Goal: Task Accomplishment & Management: Complete application form

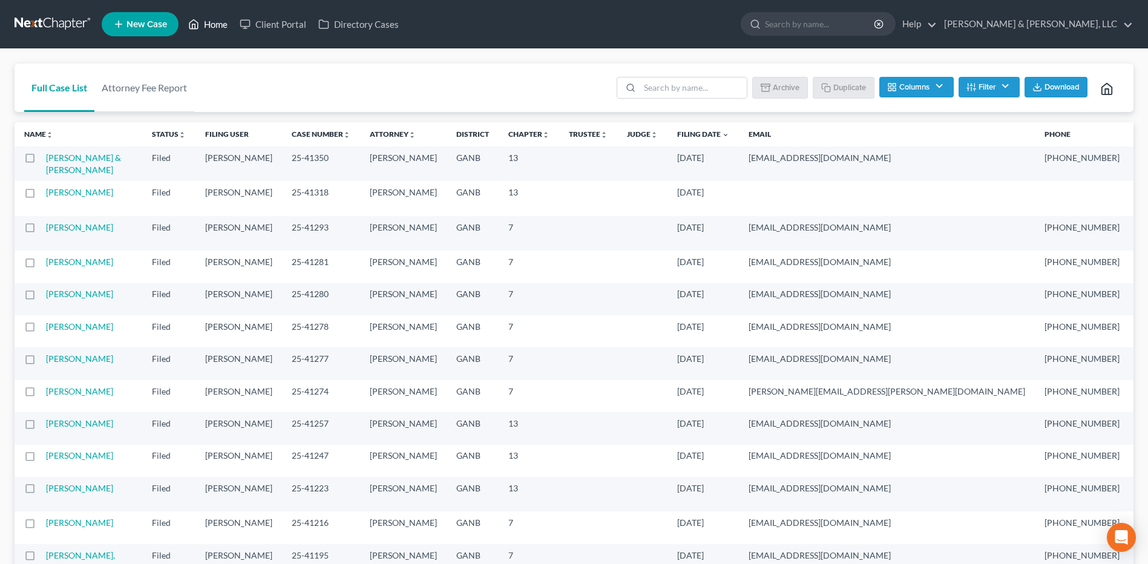
click at [202, 31] on link "Home" at bounding box center [207, 24] width 51 height 22
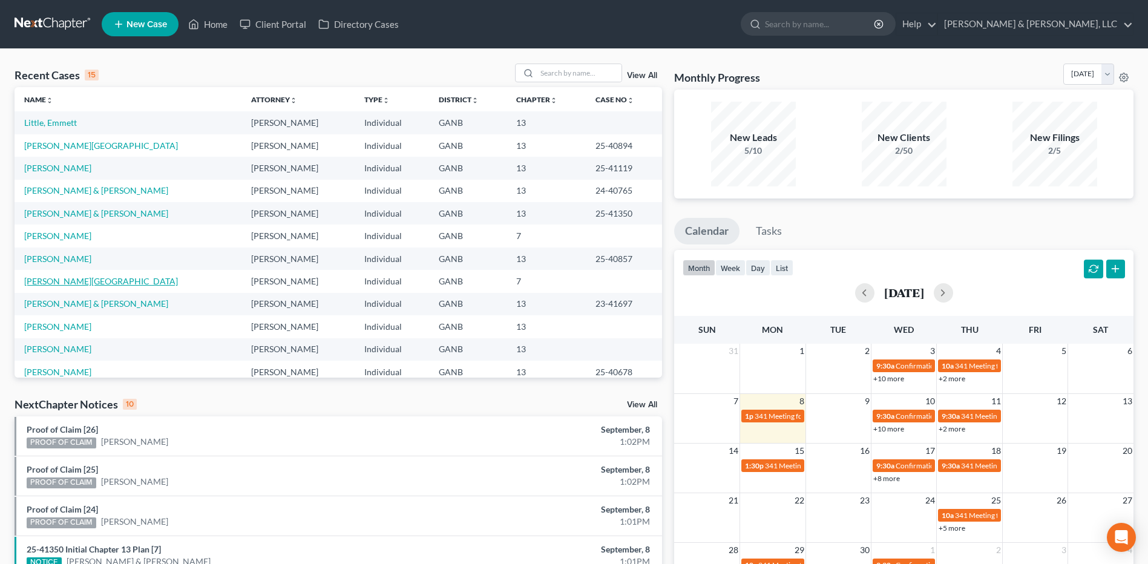
click at [44, 278] on link "[PERSON_NAME][GEOGRAPHIC_DATA]" at bounding box center [101, 281] width 154 height 10
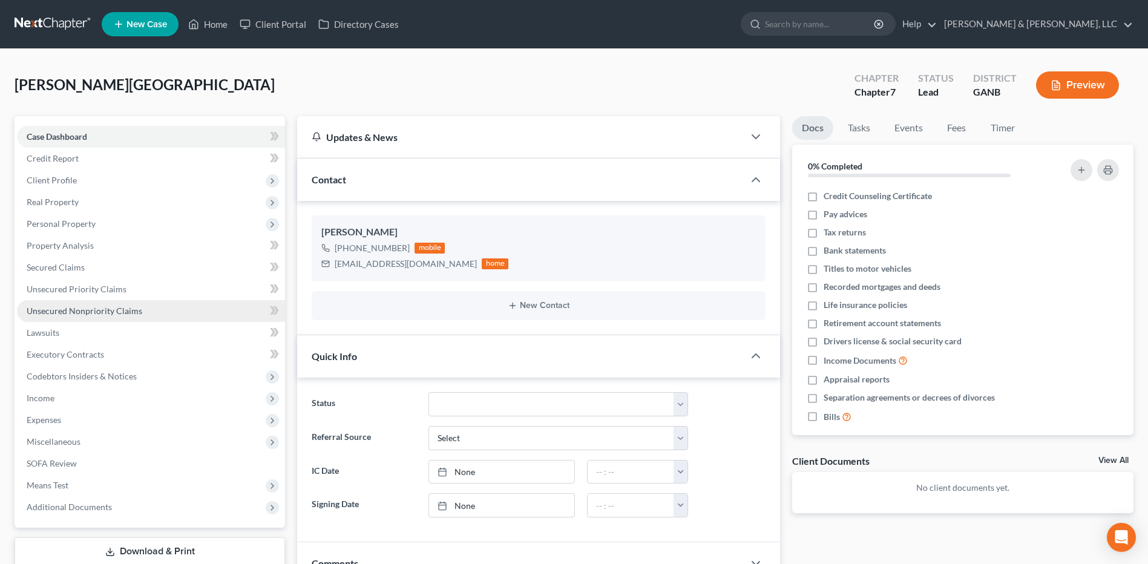
click at [86, 316] on link "Unsecured Nonpriority Claims" at bounding box center [151, 311] width 268 height 22
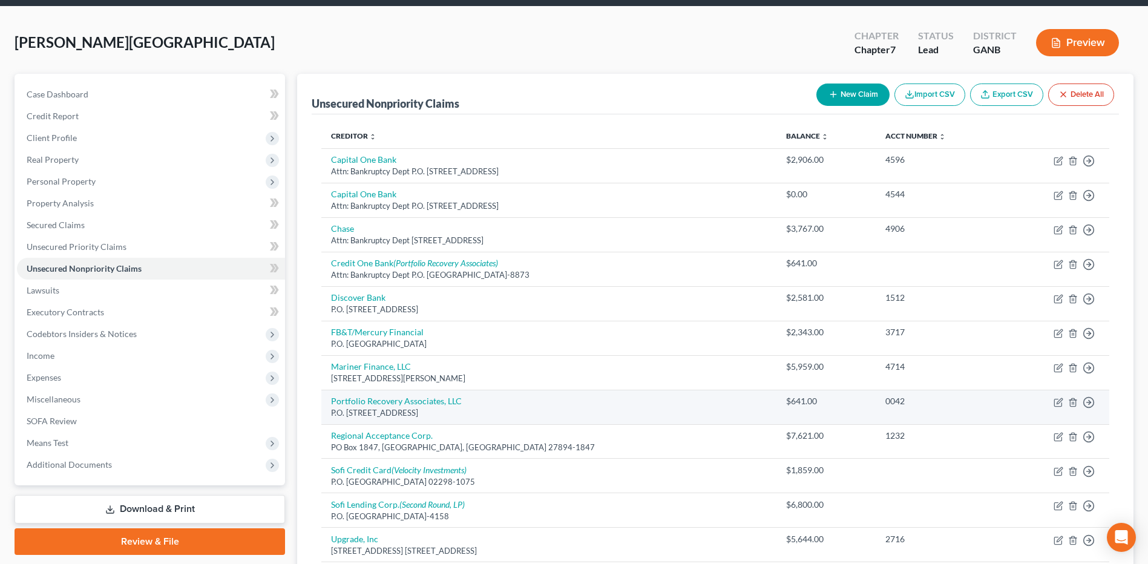
scroll to position [121, 0]
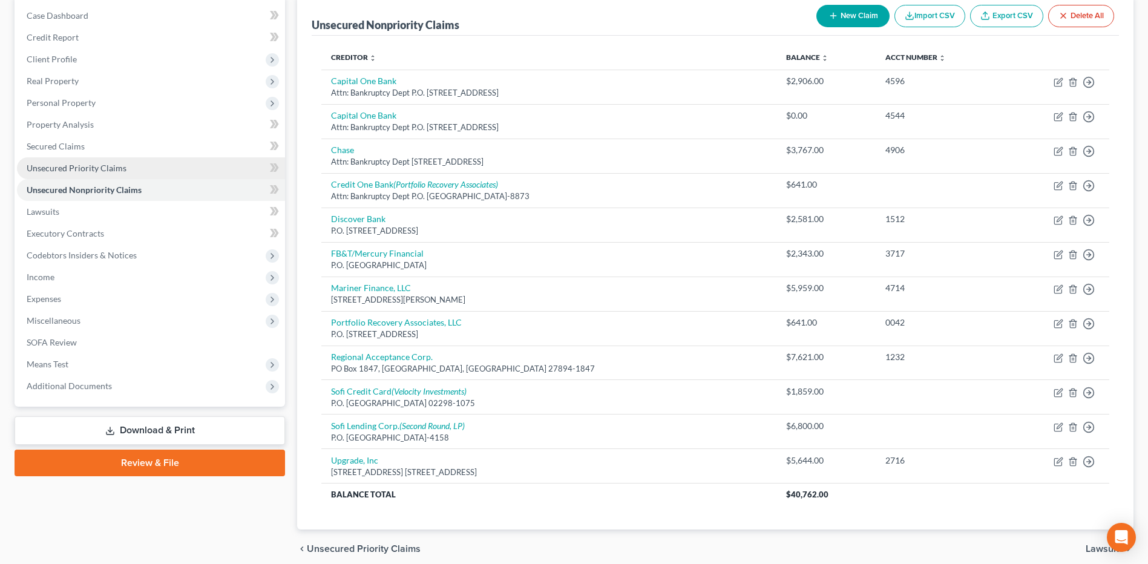
click at [168, 170] on link "Unsecured Priority Claims" at bounding box center [151, 168] width 268 height 22
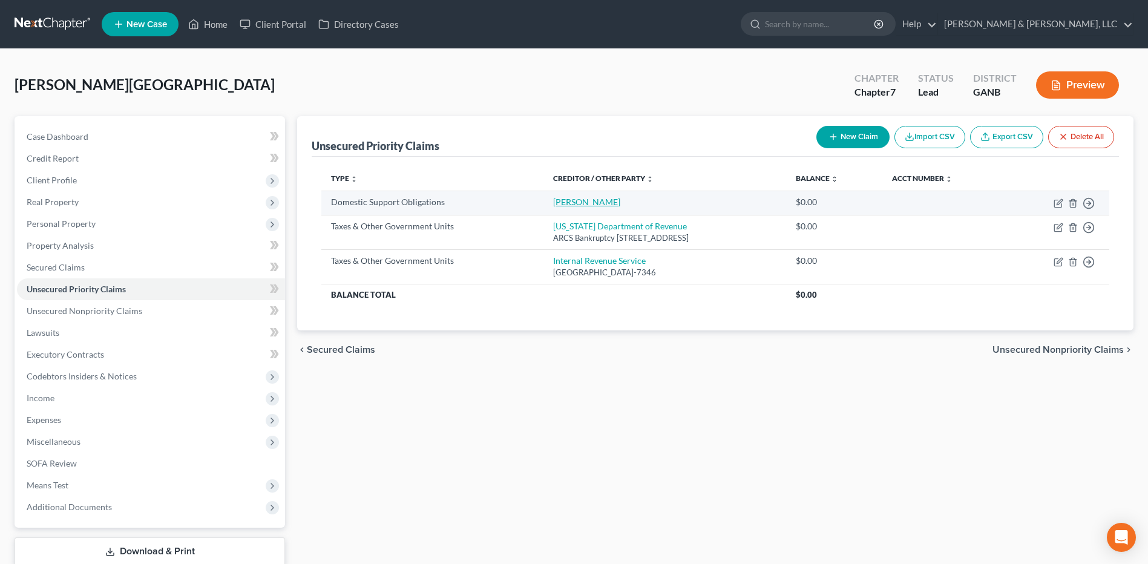
click at [553, 206] on link "[PERSON_NAME]" at bounding box center [586, 202] width 67 height 10
select select "0"
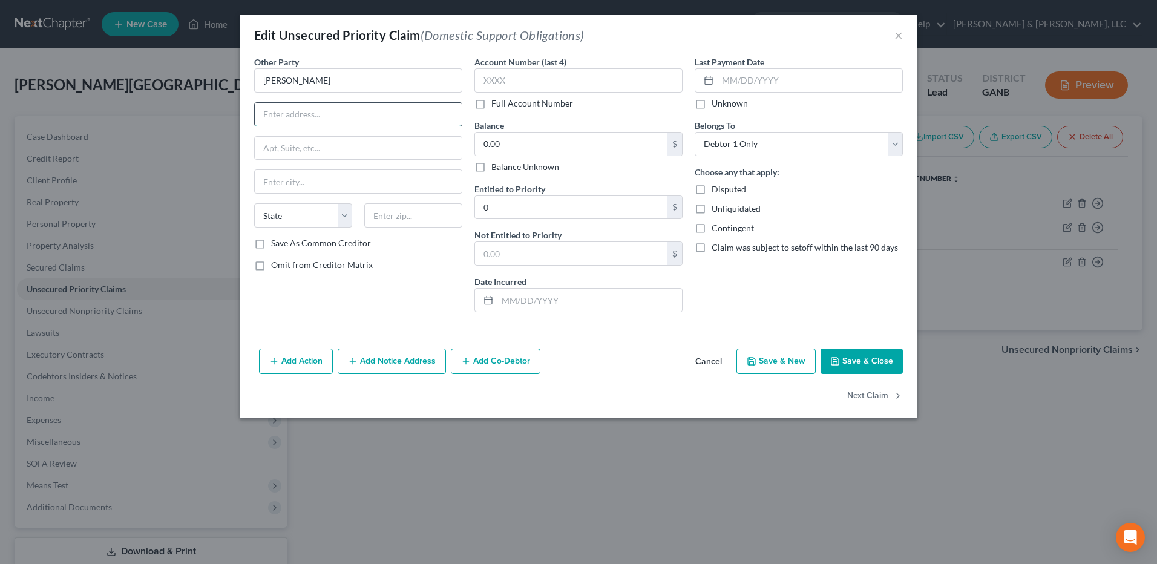
click at [360, 116] on input "text" at bounding box center [358, 114] width 207 height 23
click at [361, 116] on input "text" at bounding box center [358, 114] width 207 height 23
type input "[STREET_ADDRESS][PERSON_NAME]"
type input "30701"
click at [406, 298] on div "Other Party * [PERSON_NAME] [STREET_ADDRESS][PERSON_NAME] State [US_STATE] AK A…" at bounding box center [358, 189] width 220 height 266
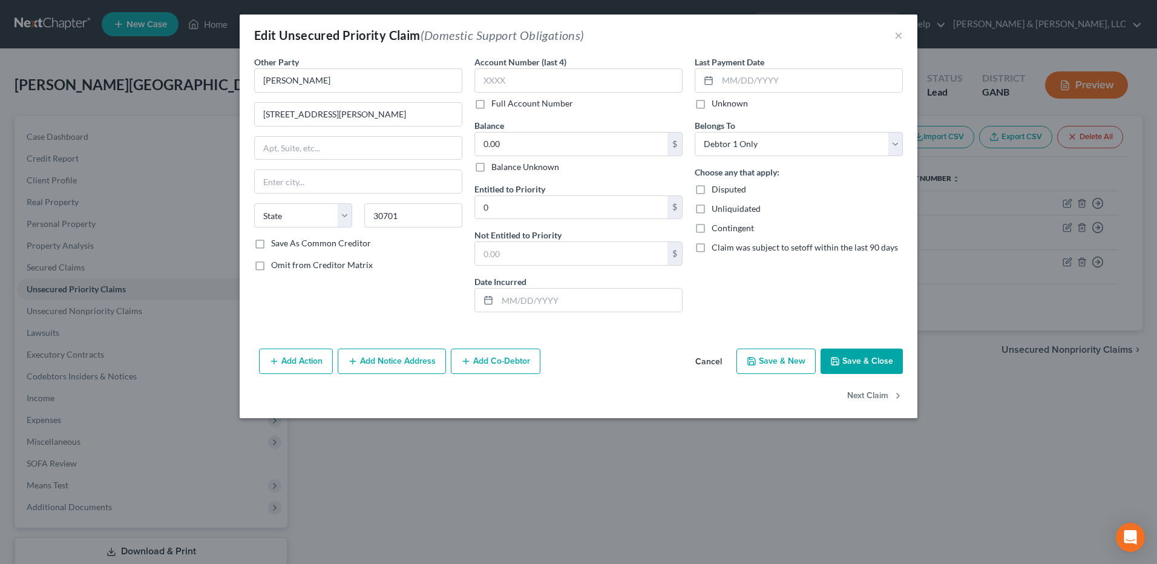
type input "[PERSON_NAME]"
select select "10"
drag, startPoint x: 398, startPoint y: 125, endPoint x: 207, endPoint y: 127, distance: 191.3
click at [207, 127] on div "Edit Unsecured Priority Claim (Domestic Support Obligations) × Other Party * [P…" at bounding box center [578, 282] width 1157 height 564
click at [420, 116] on input "[STREET_ADDRESS][PERSON_NAME]" at bounding box center [358, 114] width 207 height 23
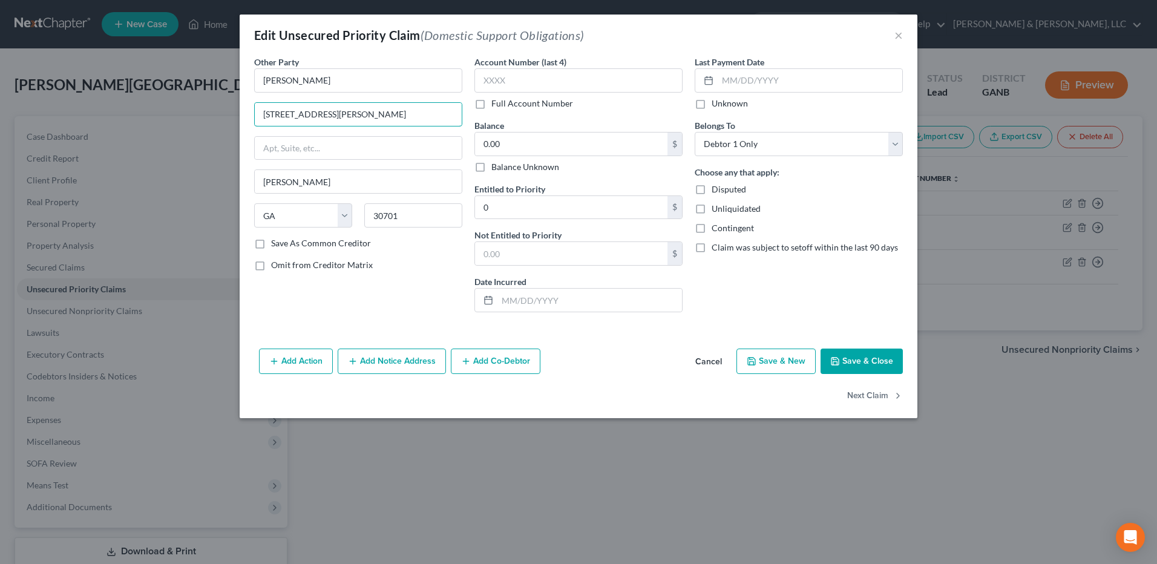
type input "[STREET_ADDRESS][PERSON_NAME]"
click at [876, 359] on button "Save & Close" at bounding box center [862, 361] width 82 height 25
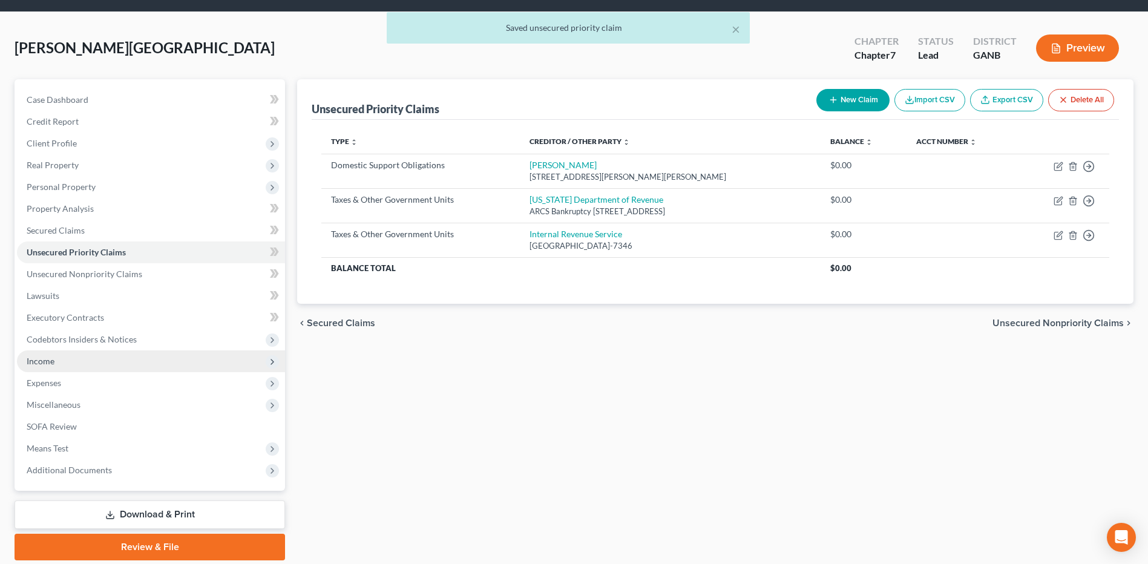
scroll to position [79, 0]
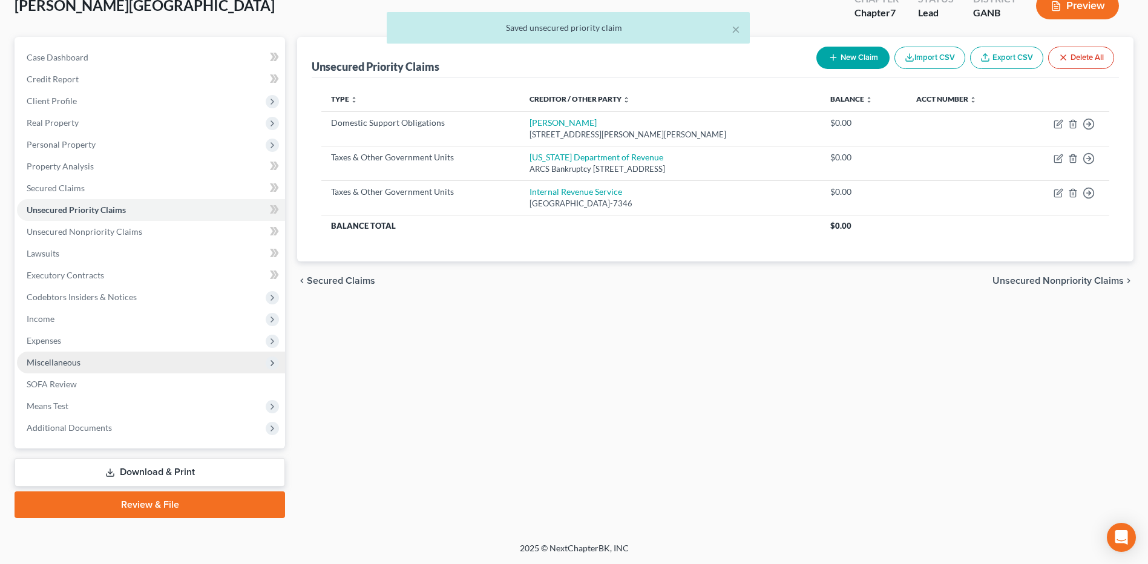
click at [100, 361] on span "Miscellaneous" at bounding box center [151, 363] width 268 height 22
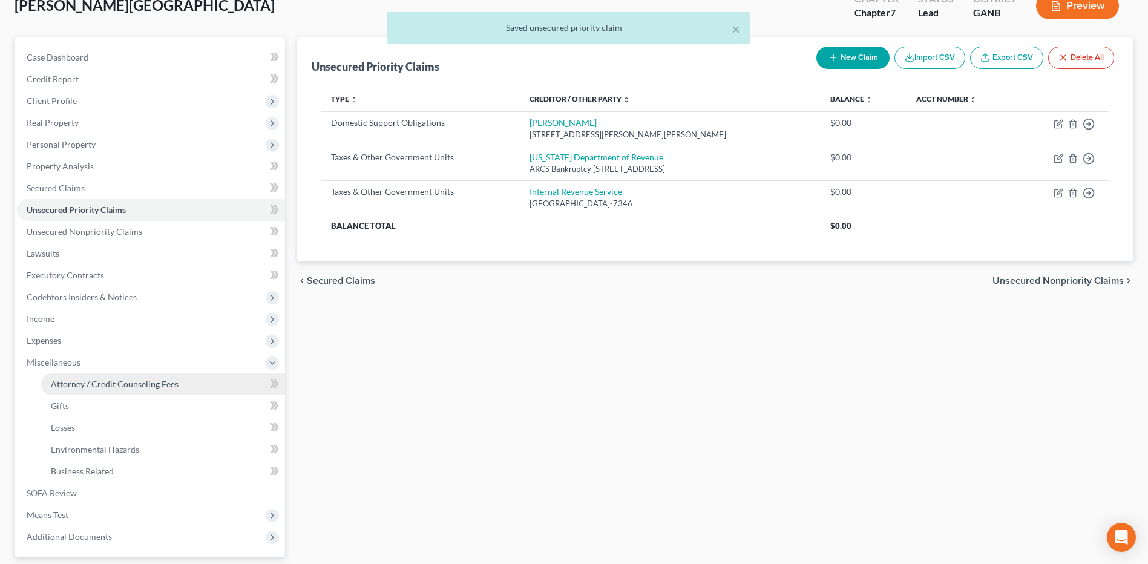
click at [101, 381] on span "Attorney / Credit Counseling Fees" at bounding box center [115, 384] width 128 height 10
select select "2"
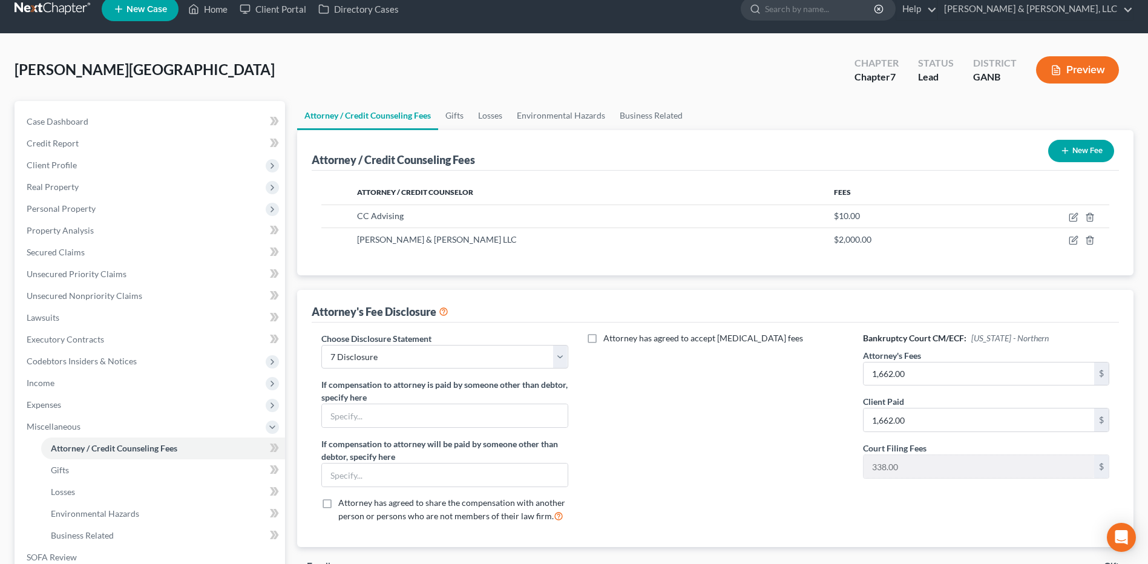
scroll to position [7, 0]
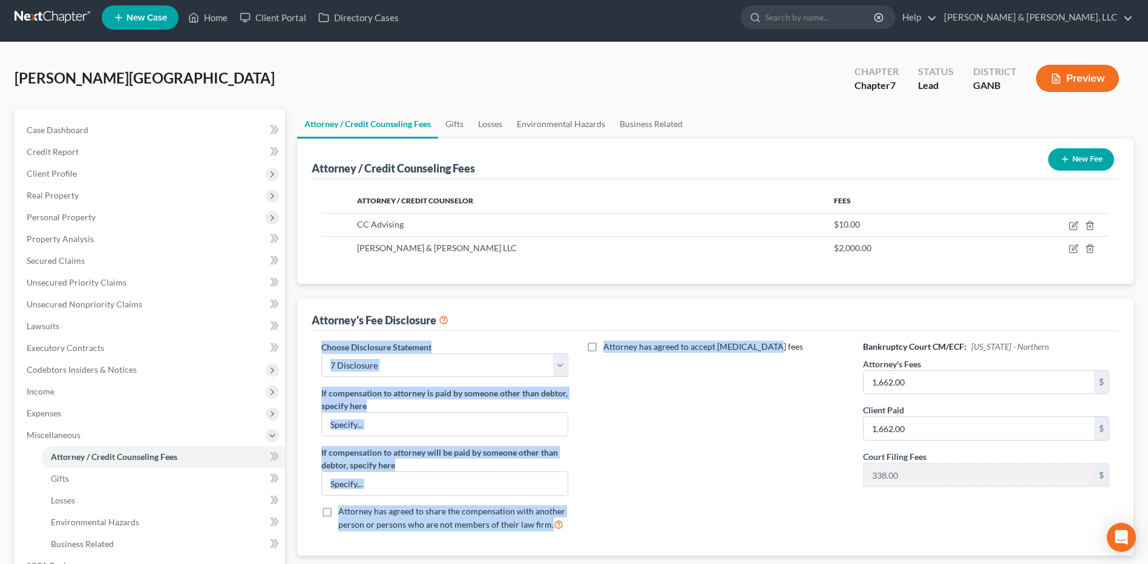
drag, startPoint x: 578, startPoint y: 315, endPoint x: 700, endPoint y: 384, distance: 140.7
click at [700, 384] on div "Attorney's Fee Disclosure Choose Disclosure Statement Select CUSTOM 13 BUSINESS…" at bounding box center [715, 426] width 837 height 257
click at [596, 317] on div "Attorney's Fee Disclosure" at bounding box center [716, 314] width 808 height 33
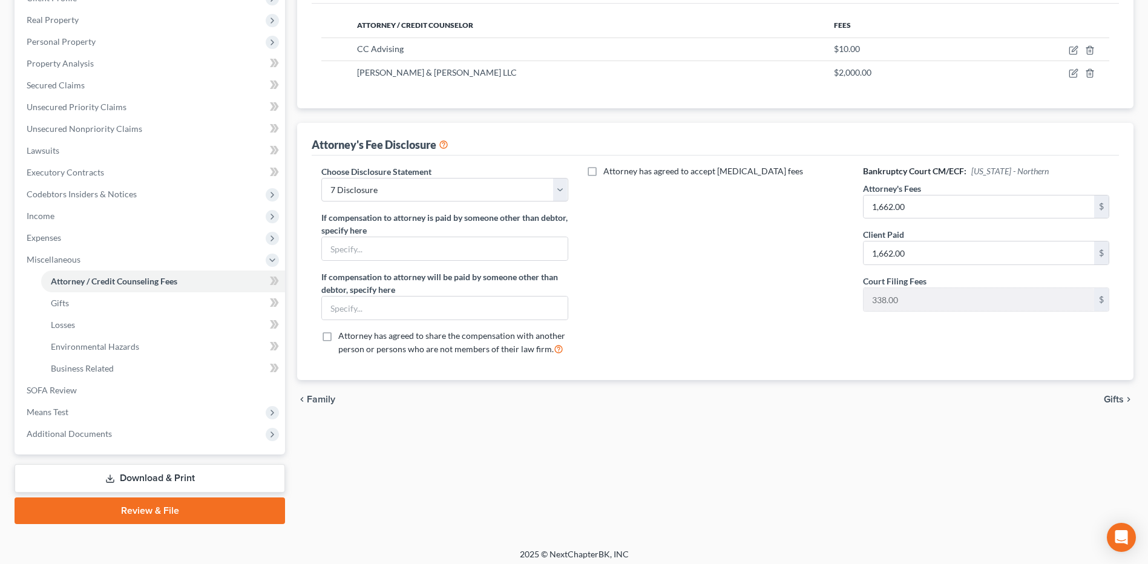
scroll to position [188, 0]
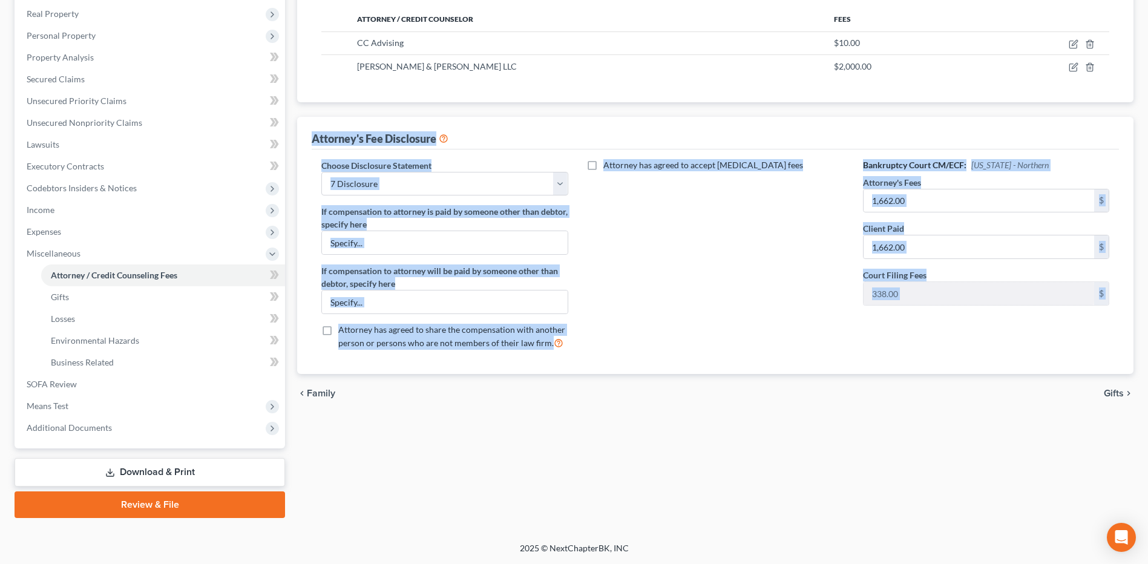
drag, startPoint x: 293, startPoint y: 113, endPoint x: 918, endPoint y: 442, distance: 706.0
click at [1054, 443] on div "Attorney / Credit Counseling Fees Gifts Losses Environmental Hazards Business R…" at bounding box center [715, 223] width 849 height 590
click at [533, 447] on div "Attorney / Credit Counseling Fees Gifts Losses Environmental Hazards Business R…" at bounding box center [715, 223] width 849 height 590
click at [301, 116] on div "Attorney / Credit Counseling Fees New Fee Attorney / Credit Counselor Fees CC A…" at bounding box center [715, 165] width 837 height 417
drag, startPoint x: 294, startPoint y: 111, endPoint x: 493, endPoint y: 232, distance: 232.8
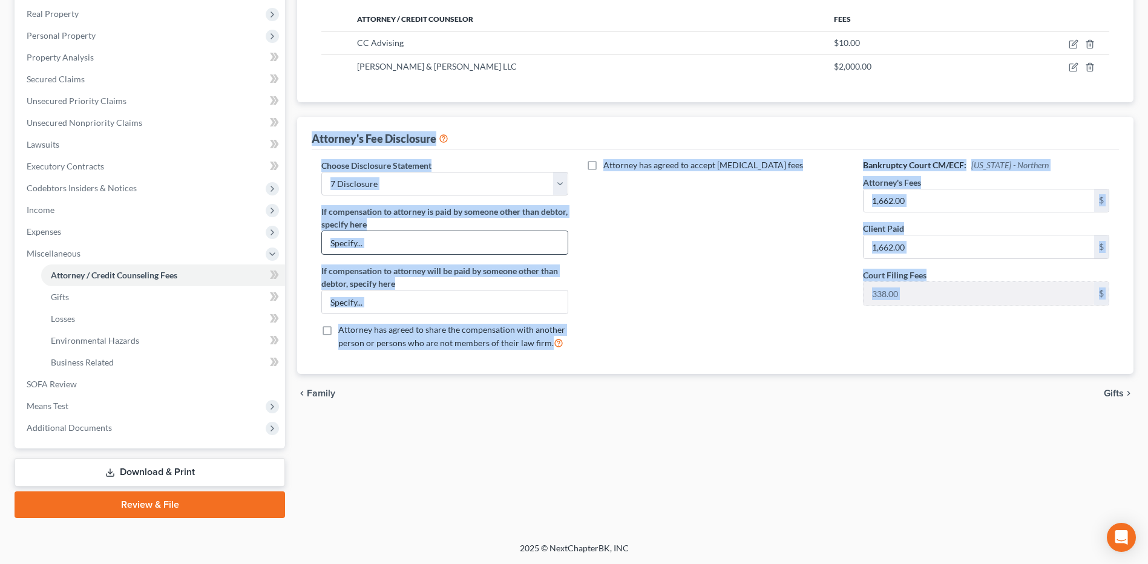
click at [1029, 459] on div "Attorney / Credit Counseling Fees Gifts Losses Environmental Hazards Business R…" at bounding box center [715, 223] width 849 height 590
click at [298, 116] on div "Attorney / Credit Counseling Fees New Fee Attorney / Credit Counselor Fees CC A…" at bounding box center [715, 165] width 837 height 417
drag, startPoint x: 293, startPoint y: 110, endPoint x: 1000, endPoint y: 438, distance: 779.3
click at [1000, 438] on div "Attorney / Credit Counseling Fees Gifts Losses Environmental Hazards Business R…" at bounding box center [715, 223] width 849 height 590
click at [576, 446] on div "Attorney / Credit Counseling Fees Gifts Losses Environmental Hazards Business R…" at bounding box center [715, 223] width 849 height 590
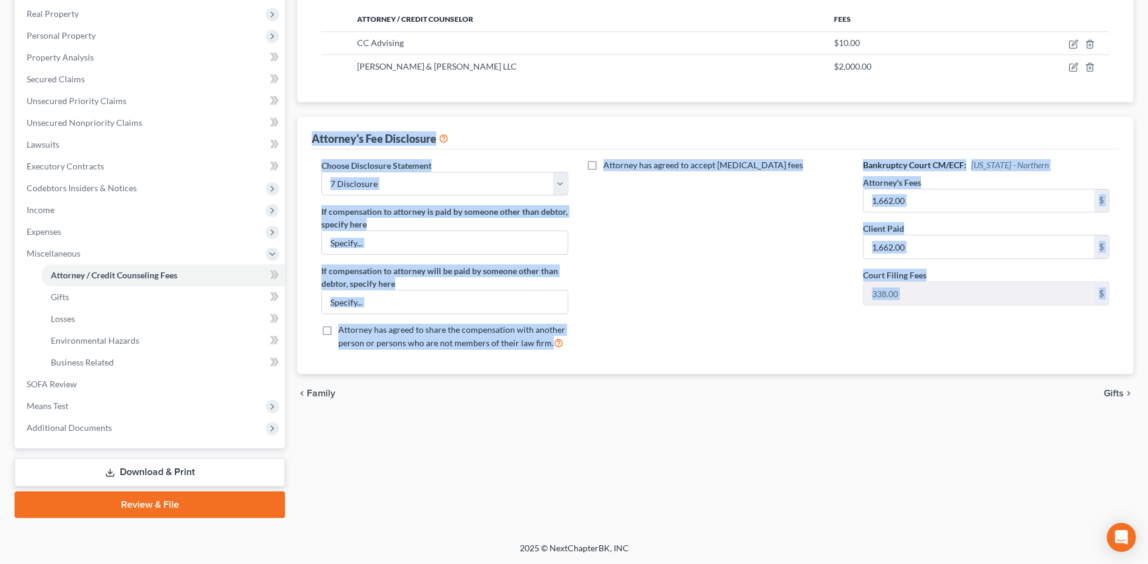
drag, startPoint x: 295, startPoint y: 110, endPoint x: 861, endPoint y: 464, distance: 668.2
click at [861, 464] on div "Attorney / Credit Counseling Fees Gifts Losses Environmental Hazards Business R…" at bounding box center [715, 223] width 849 height 590
click at [417, 445] on div "Attorney / Credit Counseling Fees Gifts Losses Environmental Hazards Business R…" at bounding box center [715, 223] width 849 height 590
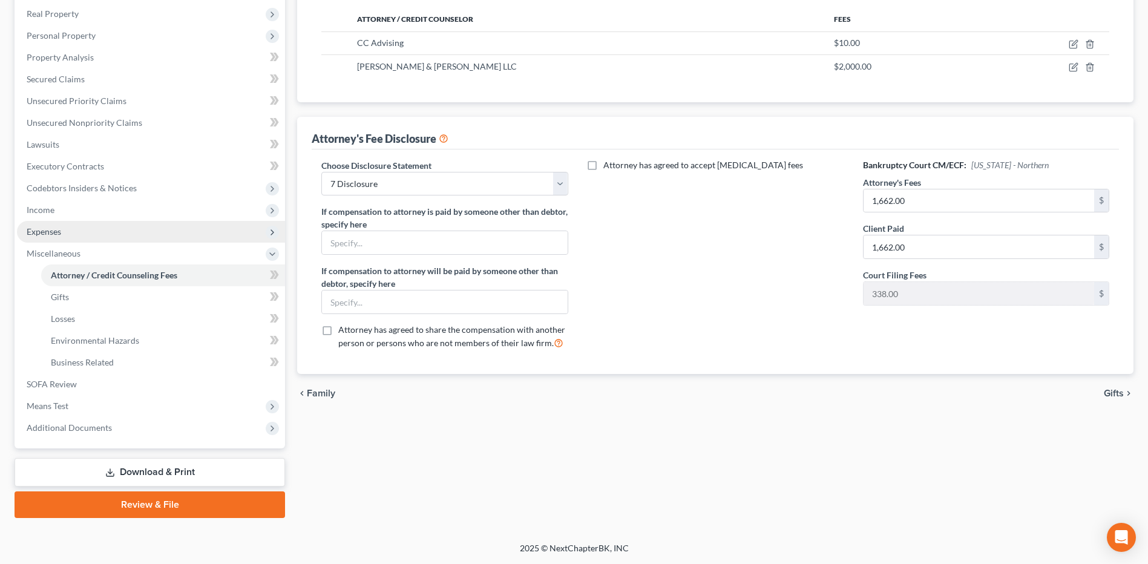
click at [114, 234] on span "Expenses" at bounding box center [151, 232] width 268 height 22
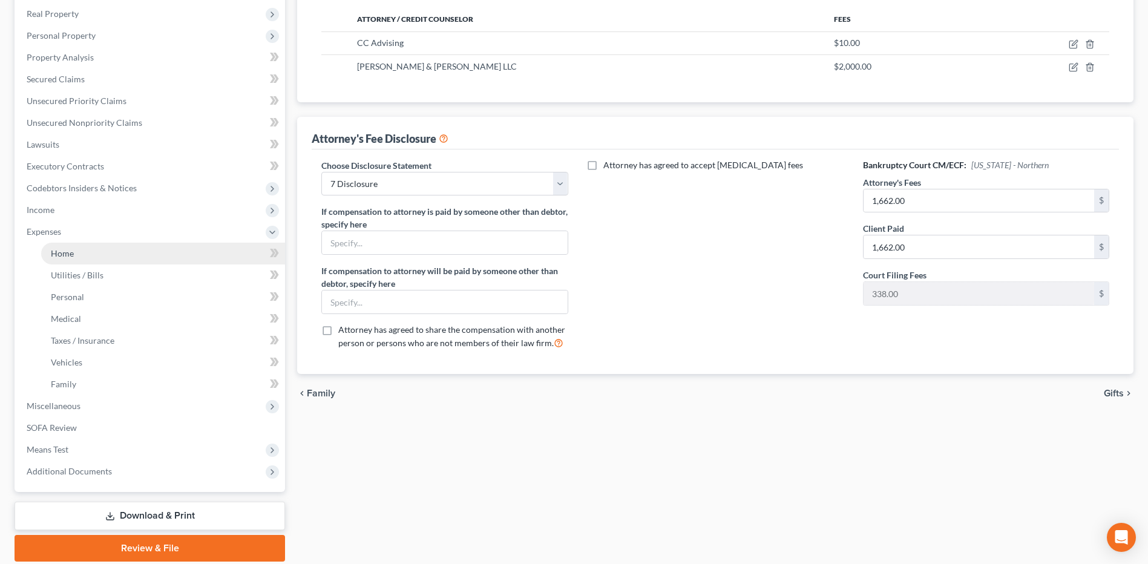
click at [106, 254] on link "Home" at bounding box center [163, 254] width 244 height 22
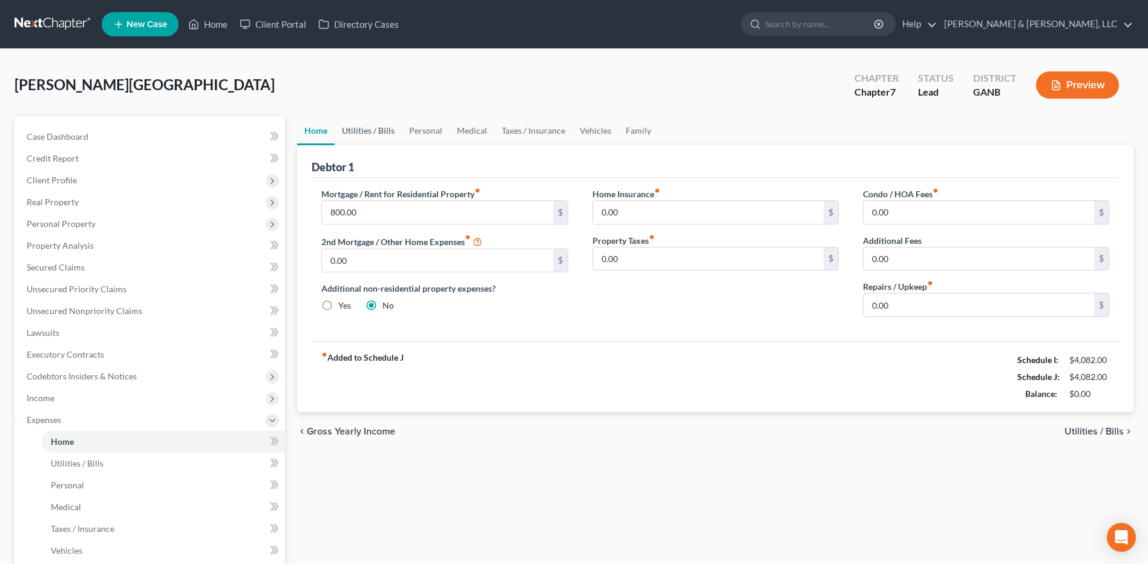
click at [381, 130] on link "Utilities / Bills" at bounding box center [368, 130] width 67 height 29
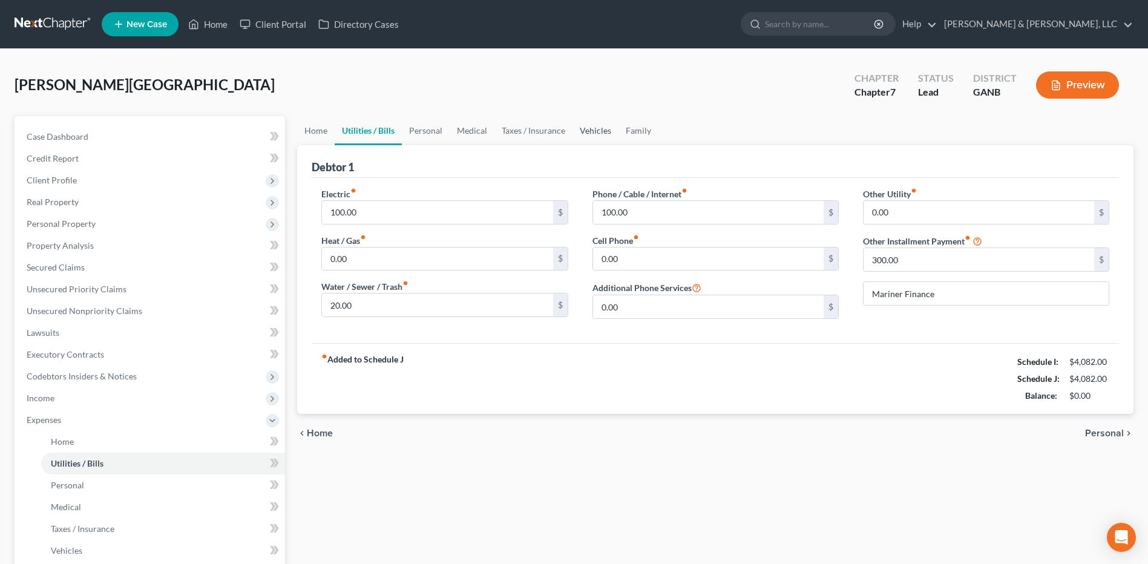
click at [607, 139] on link "Vehicles" at bounding box center [596, 130] width 46 height 29
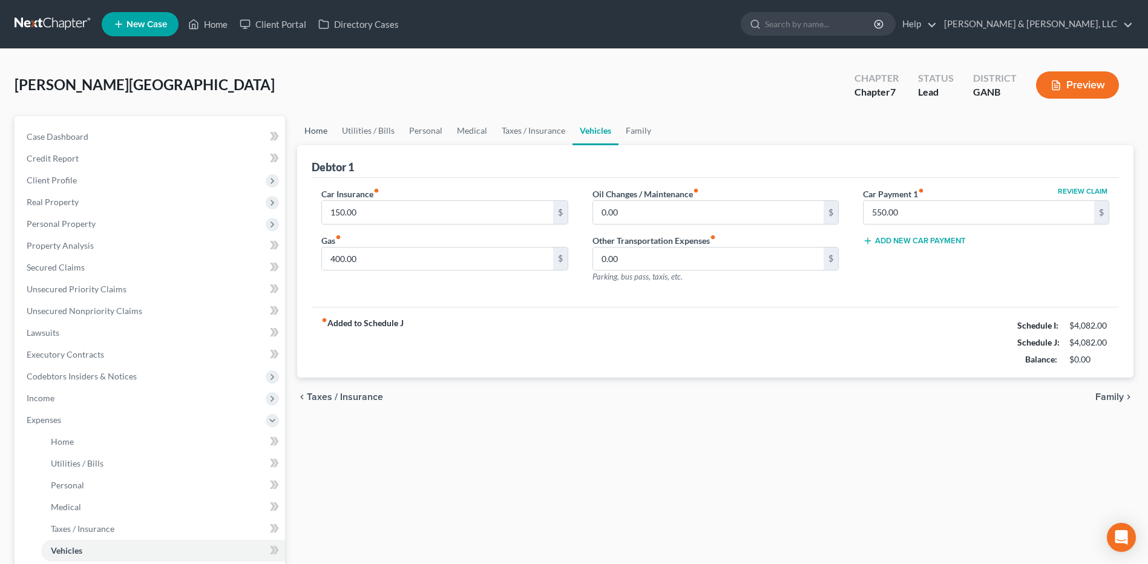
click at [310, 128] on link "Home" at bounding box center [316, 130] width 38 height 29
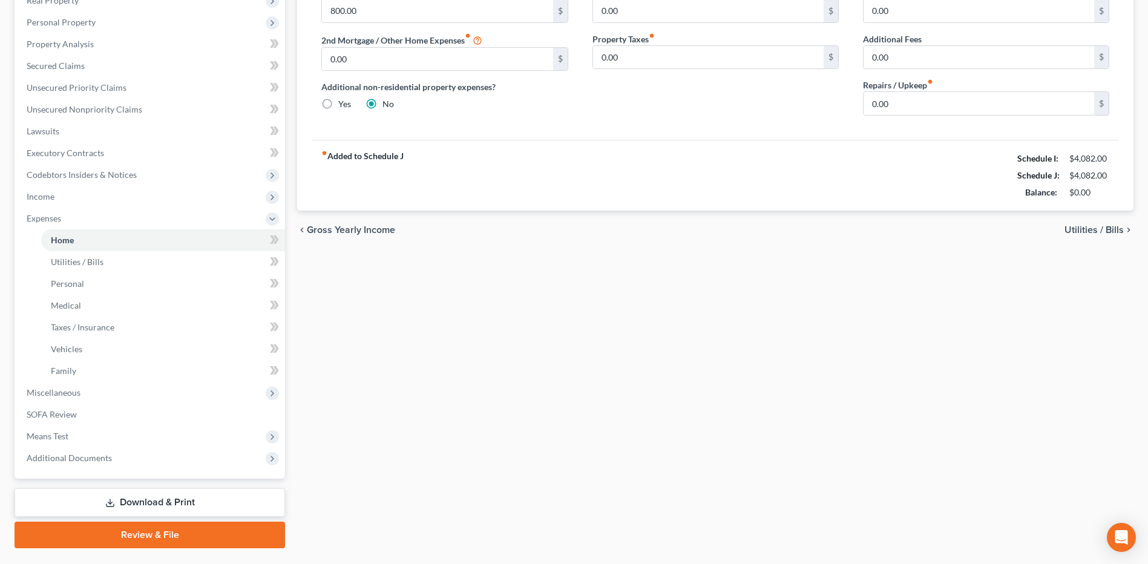
scroll to position [232, 0]
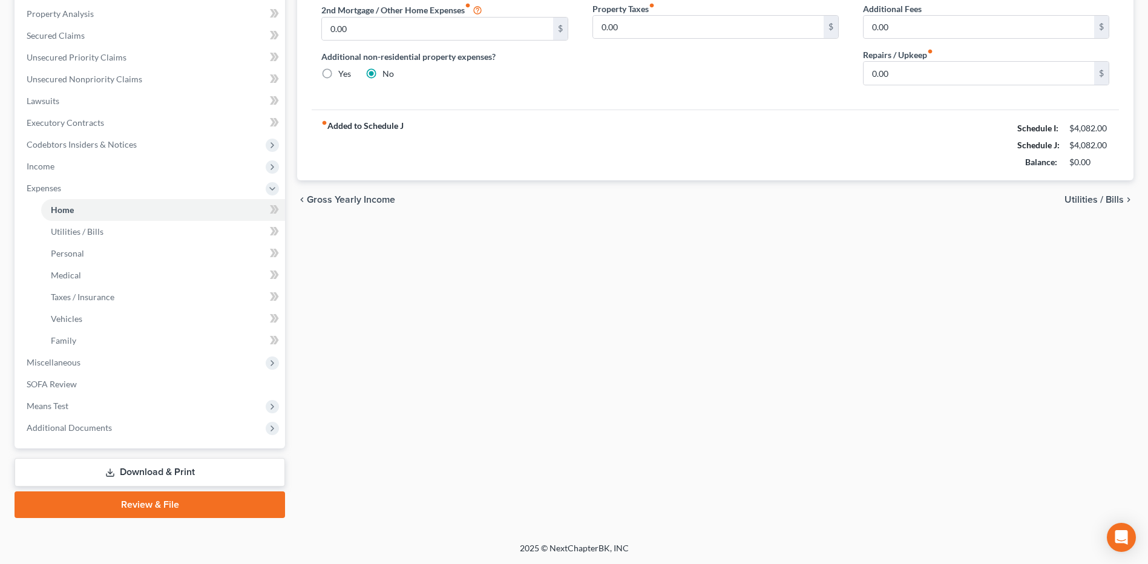
click at [149, 470] on link "Download & Print" at bounding box center [150, 472] width 271 height 28
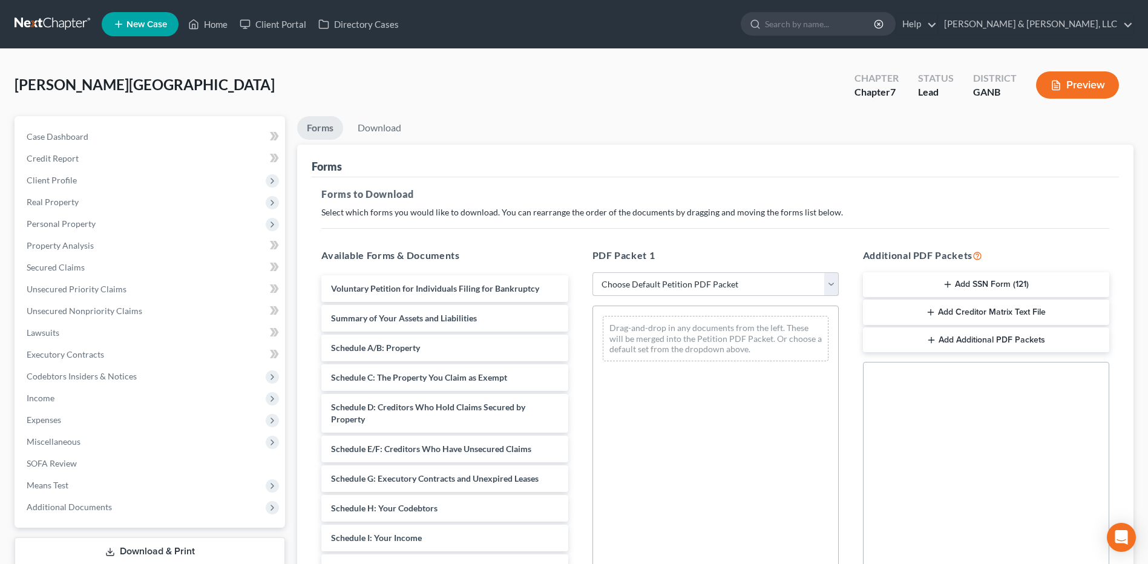
click at [722, 282] on select "Choose Default Petition PDF Packet Complete Bankruptcy Petition (all forms and …" at bounding box center [716, 284] width 246 height 24
select select "4"
click at [593, 272] on select "Choose Default Petition PDF Packet Complete Bankruptcy Petition (all forms and …" at bounding box center [716, 284] width 246 height 24
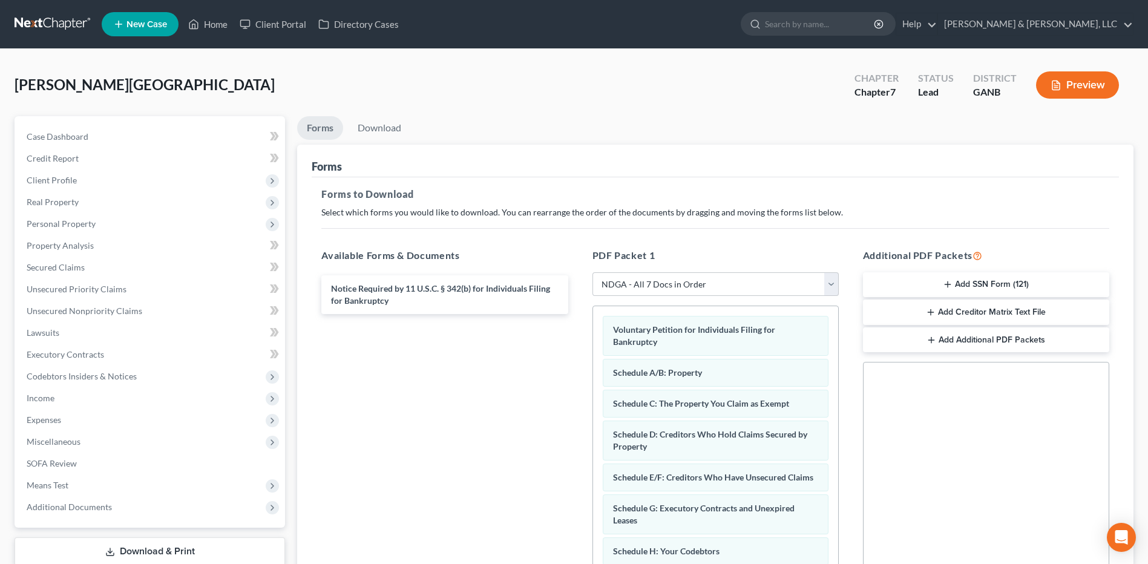
click at [973, 279] on button "Add SSN Form (121)" at bounding box center [986, 284] width 246 height 25
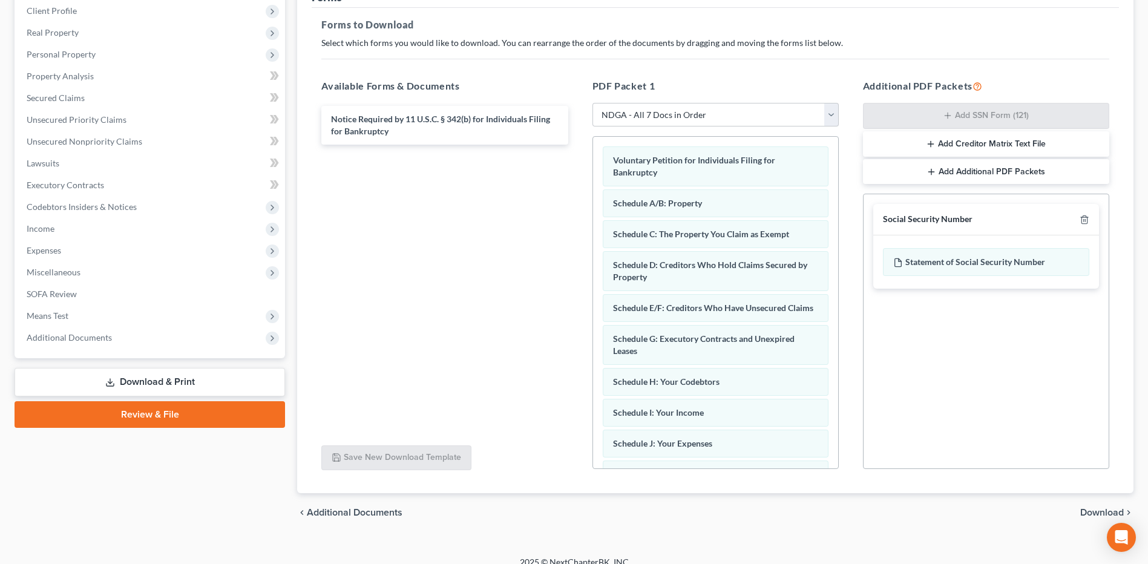
scroll to position [183, 0]
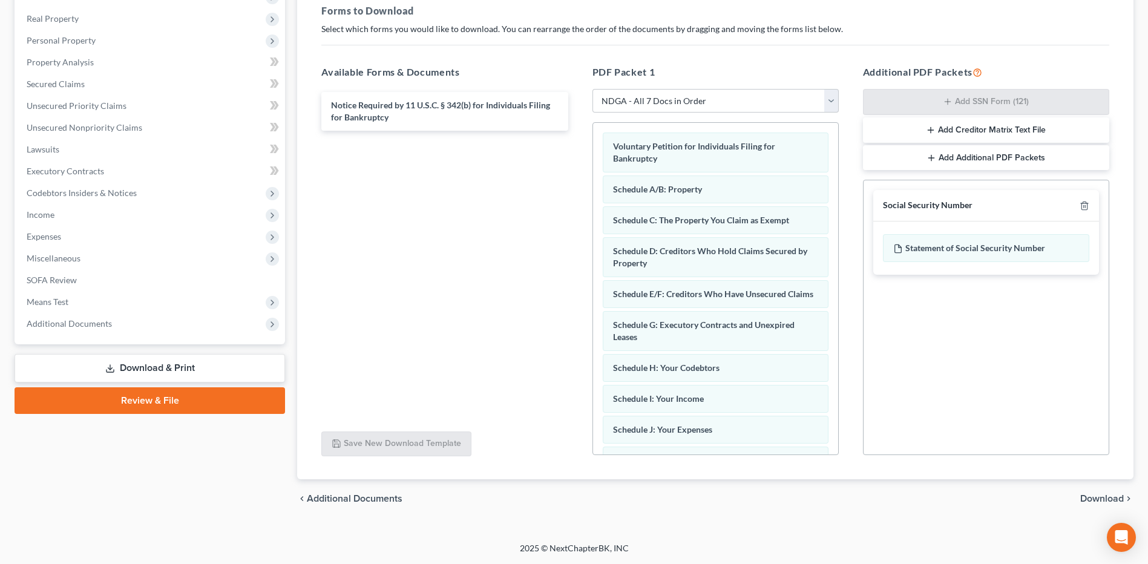
click at [1110, 501] on span "Download" at bounding box center [1103, 499] width 44 height 10
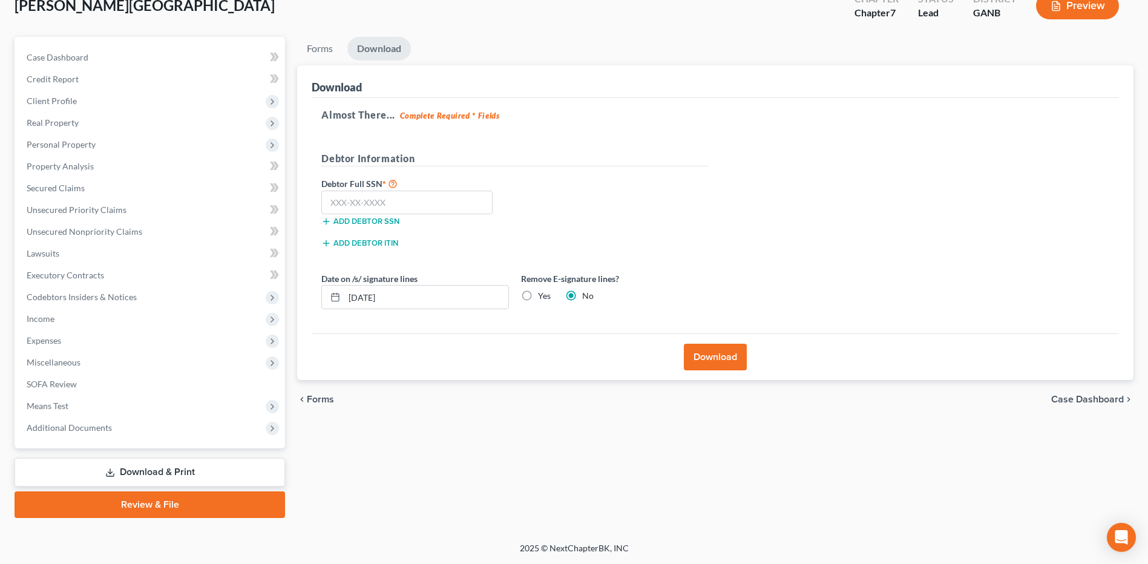
scroll to position [79, 0]
click at [464, 209] on input "text" at bounding box center [406, 203] width 171 height 24
type input "253-63-6366"
drag, startPoint x: 677, startPoint y: 206, endPoint x: 623, endPoint y: 245, distance: 66.0
click at [677, 206] on div "Debtor Full SSN * 253-63-6366 Add debtor SSN" at bounding box center [515, 206] width 400 height 61
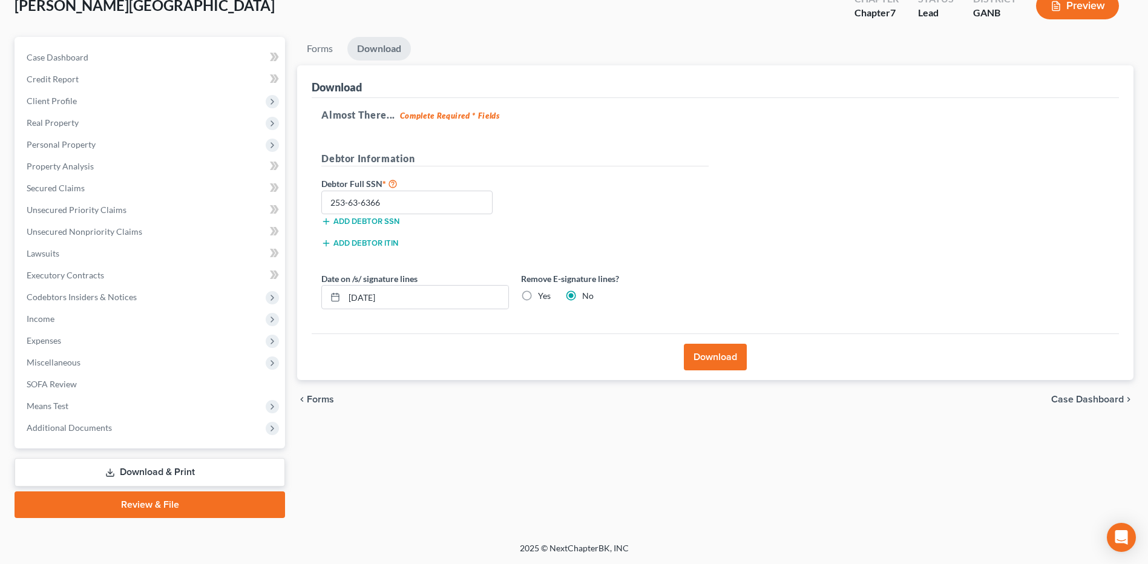
click at [538, 295] on label "Yes" at bounding box center [544, 296] width 13 height 12
click at [543, 295] on input "Yes" at bounding box center [547, 294] width 8 height 8
radio input "true"
radio input "false"
click at [719, 363] on button "Download" at bounding box center [715, 357] width 63 height 27
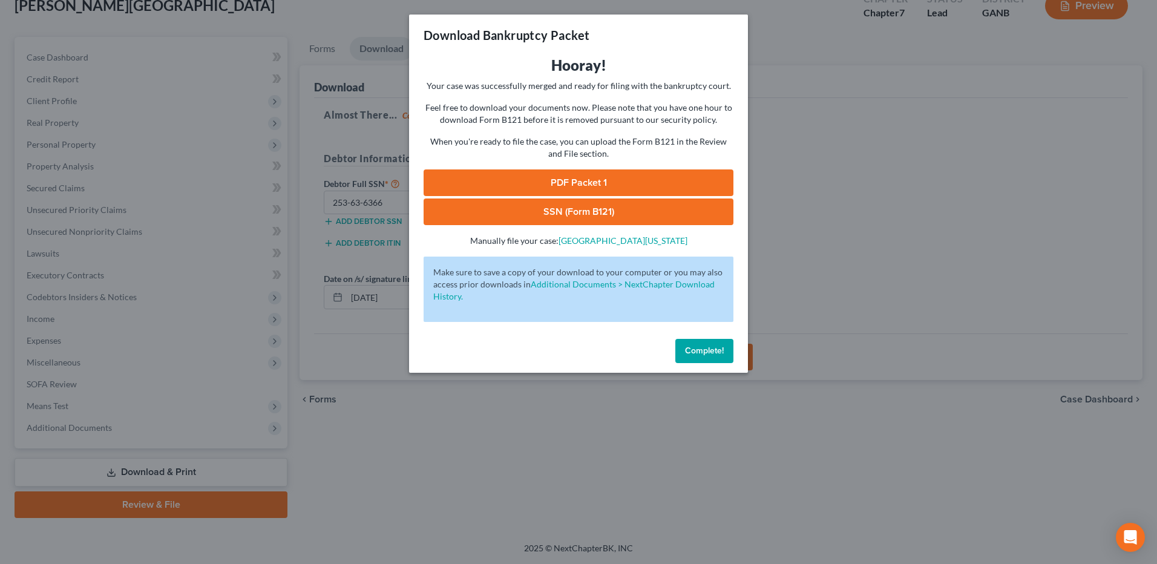
click at [598, 208] on link "SSN (Form B121)" at bounding box center [579, 212] width 310 height 27
click at [629, 179] on link "PDF Packet 1" at bounding box center [579, 183] width 310 height 27
click at [705, 357] on button "Complete!" at bounding box center [705, 351] width 58 height 24
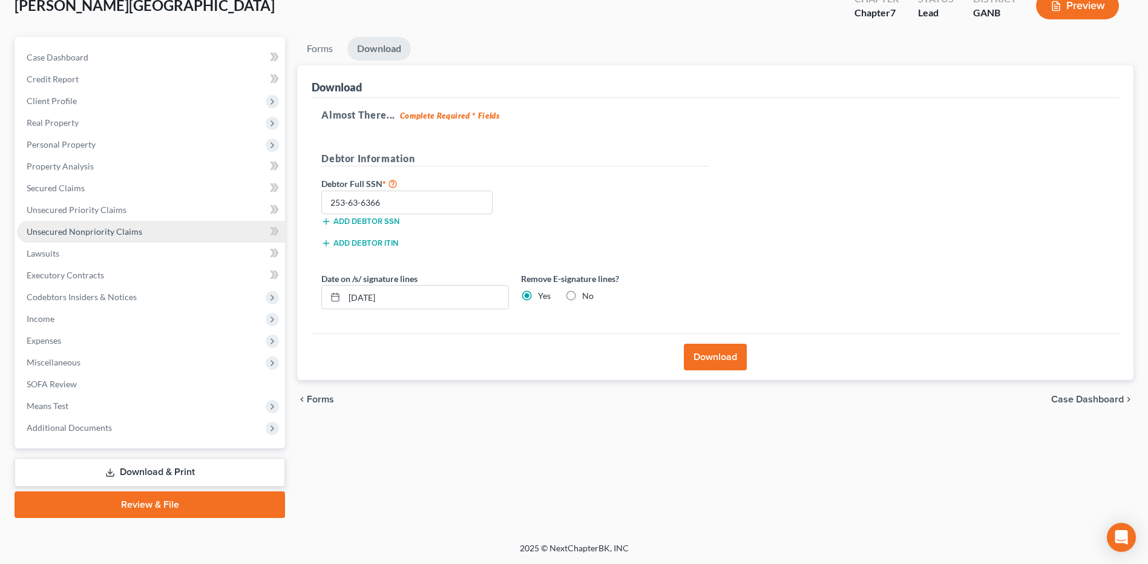
click at [140, 229] on link "Unsecured Nonpriority Claims" at bounding box center [151, 232] width 268 height 22
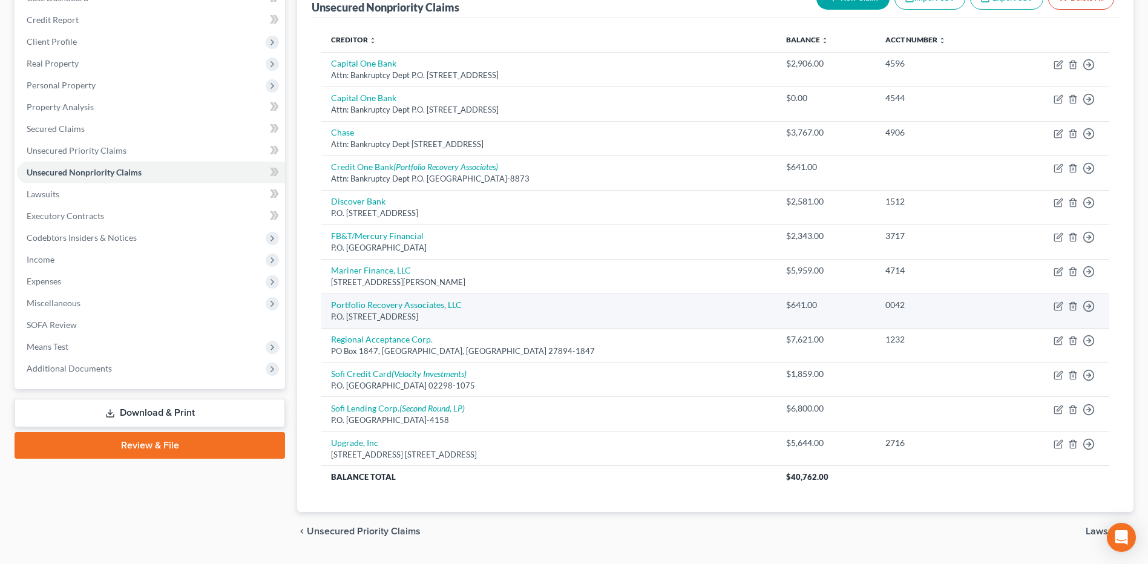
scroll to position [111, 0]
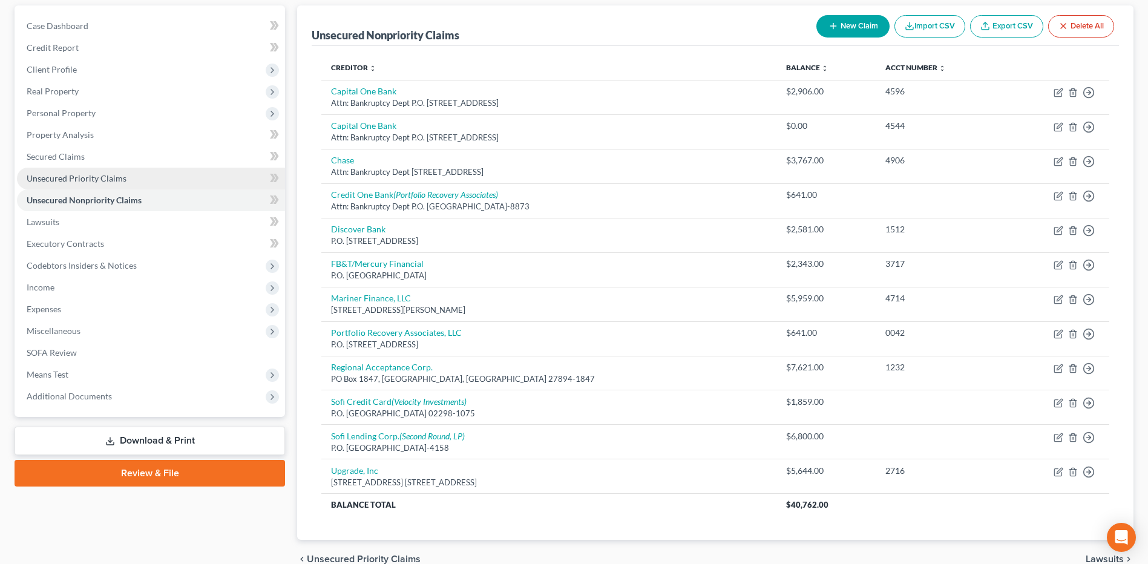
click at [123, 177] on span "Unsecured Priority Claims" at bounding box center [77, 178] width 100 height 10
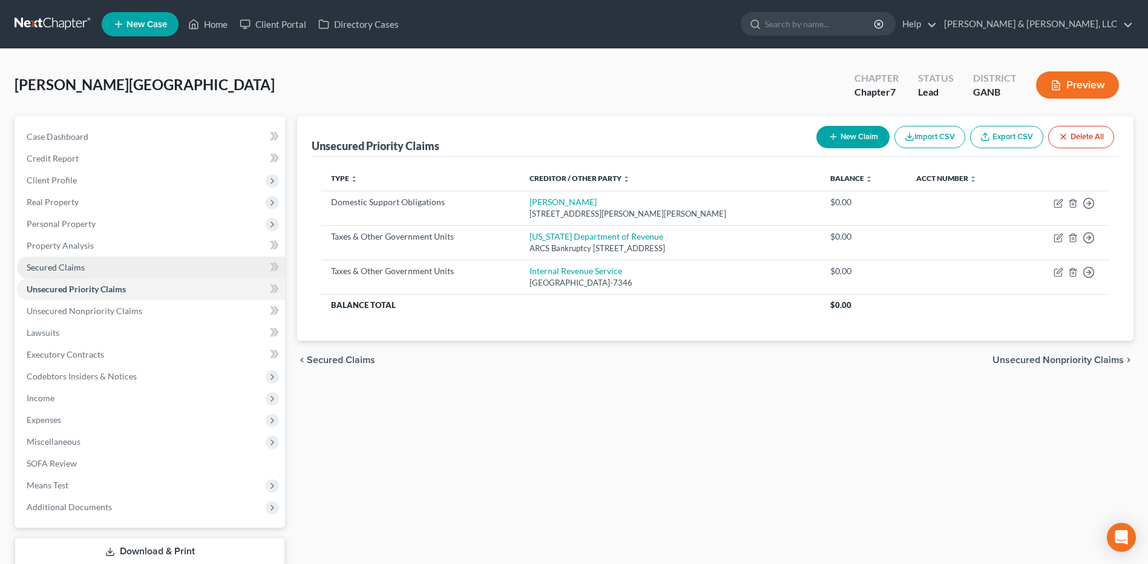
click at [88, 267] on link "Secured Claims" at bounding box center [151, 268] width 268 height 22
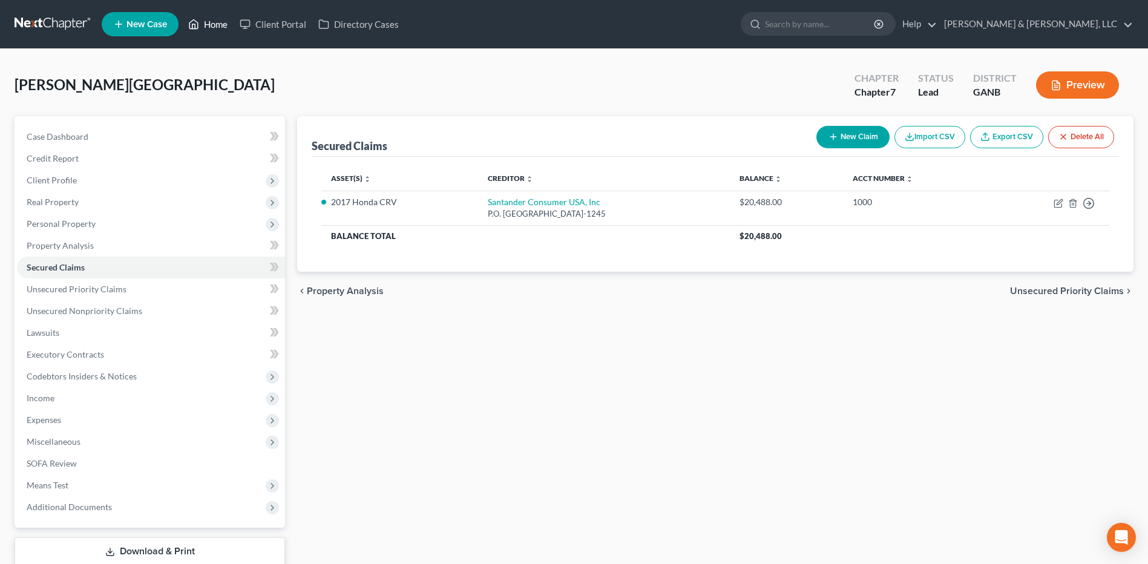
click at [208, 26] on link "Home" at bounding box center [207, 24] width 51 height 22
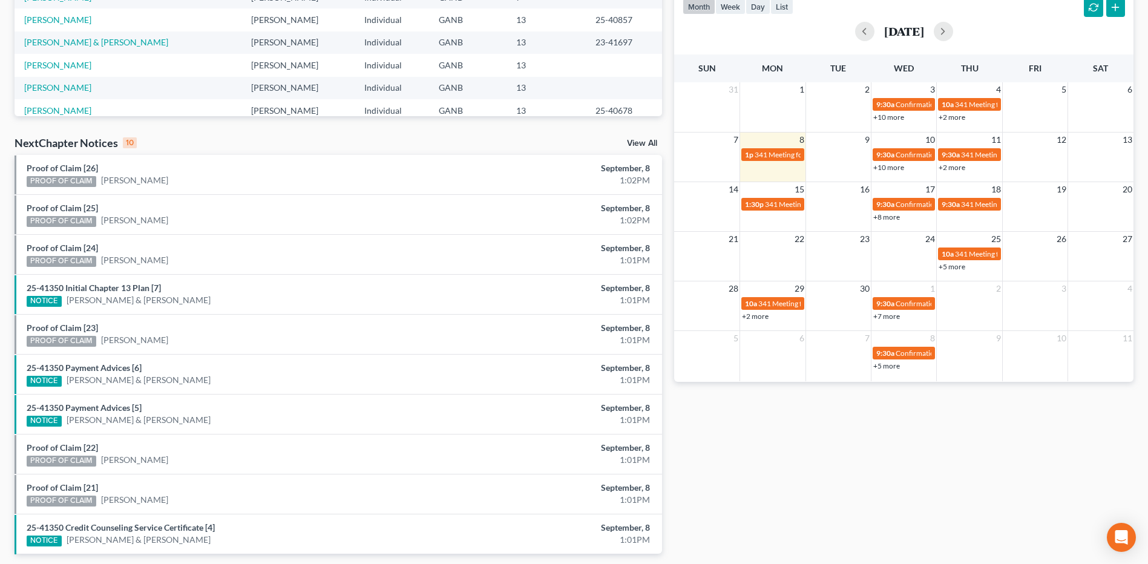
scroll to position [307, 0]
